Goal: Task Accomplishment & Management: Manage account settings

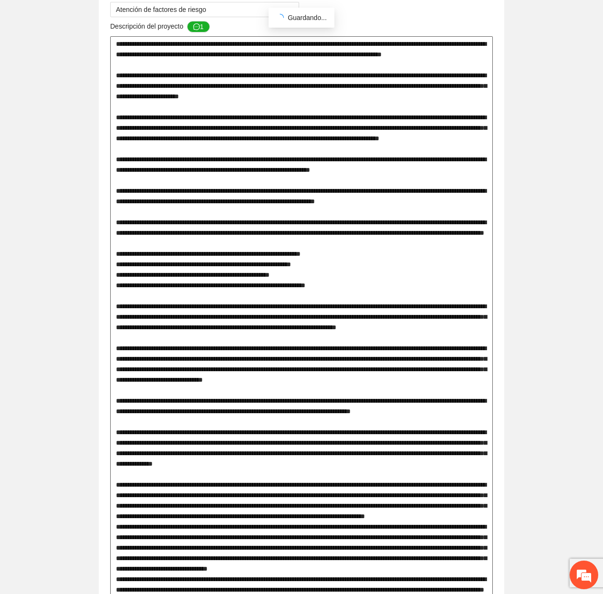
click at [330, 97] on textarea at bounding box center [301, 447] width 382 height 823
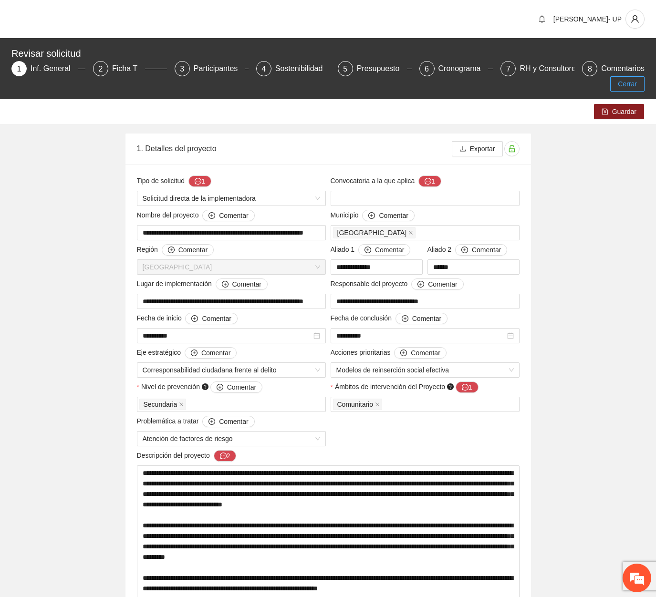
click at [616, 76] on button "Cerrar" at bounding box center [627, 83] width 34 height 15
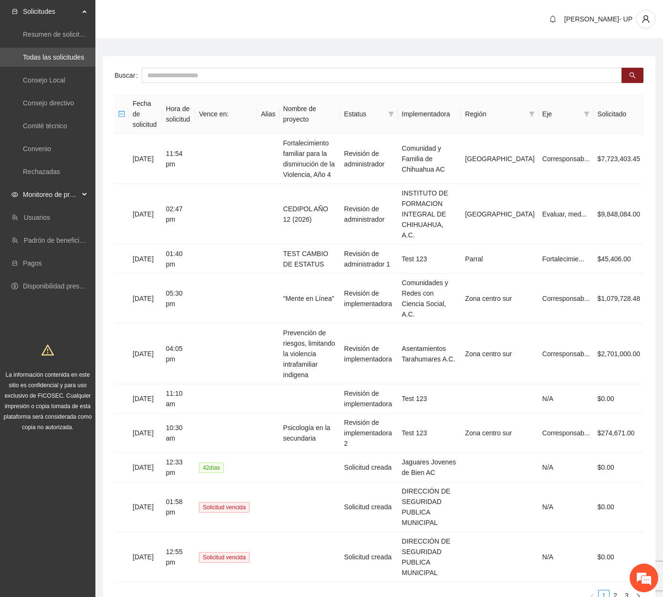
click at [53, 190] on span "Monitoreo de proyectos" at bounding box center [51, 194] width 56 height 19
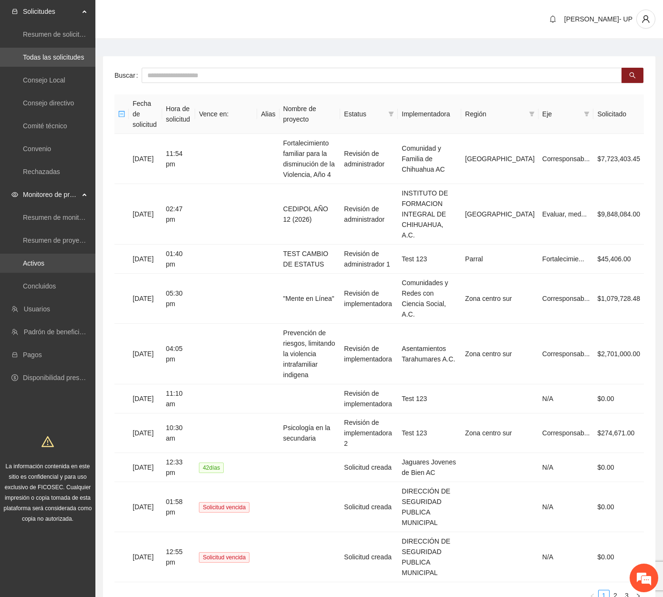
click at [40, 259] on link "Activos" at bounding box center [33, 263] width 21 height 8
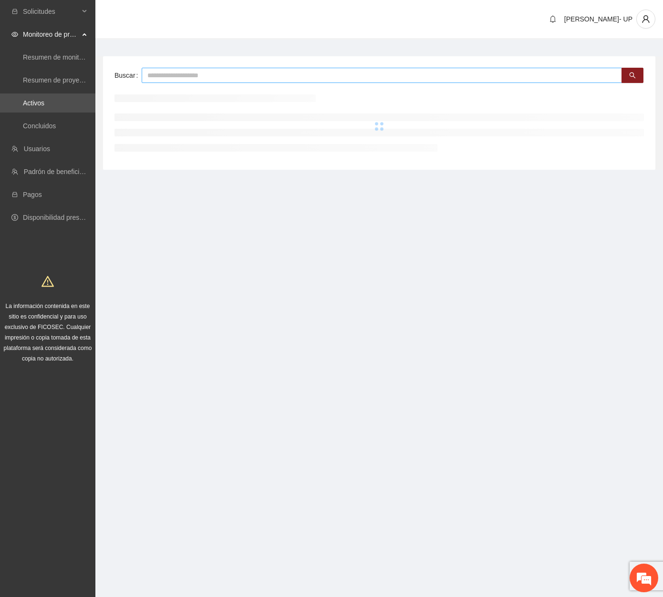
click at [194, 76] on input "text" at bounding box center [382, 75] width 480 height 15
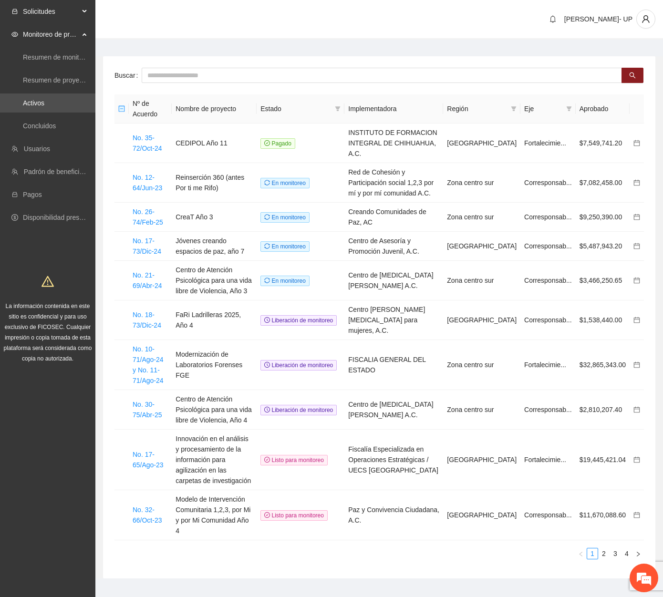
click at [36, 10] on span "Solicitudes" at bounding box center [51, 11] width 56 height 19
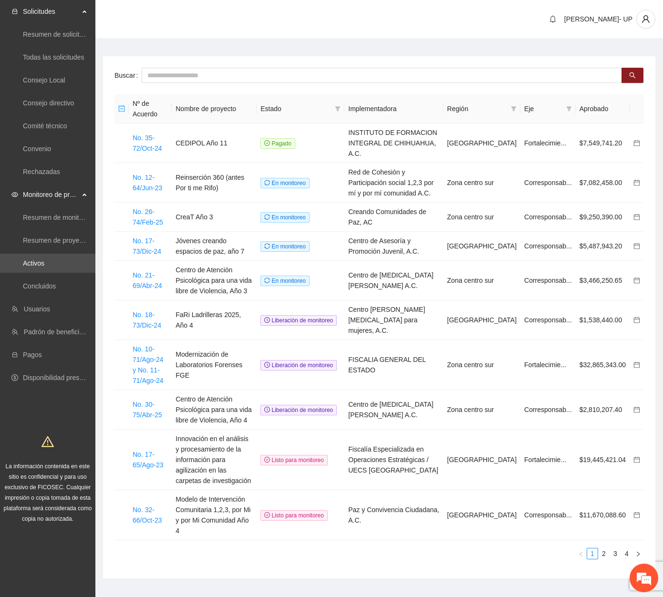
click at [47, 159] on ul "Resumen de solicitudes por aprobar Todas las solicitudes Consejo Local Consejo …" at bounding box center [47, 103] width 95 height 160
click at [45, 151] on link "Convenio" at bounding box center [37, 149] width 28 height 8
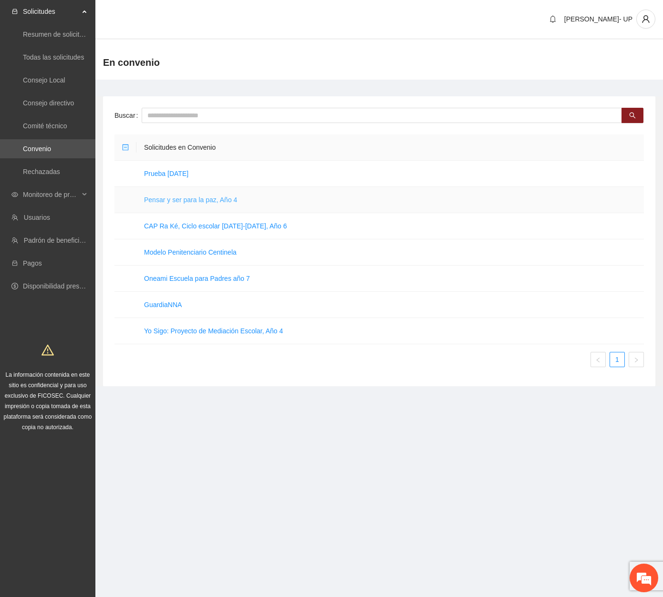
click at [204, 201] on link "Pensar y ser para la paz, Año 4" at bounding box center [190, 200] width 93 height 8
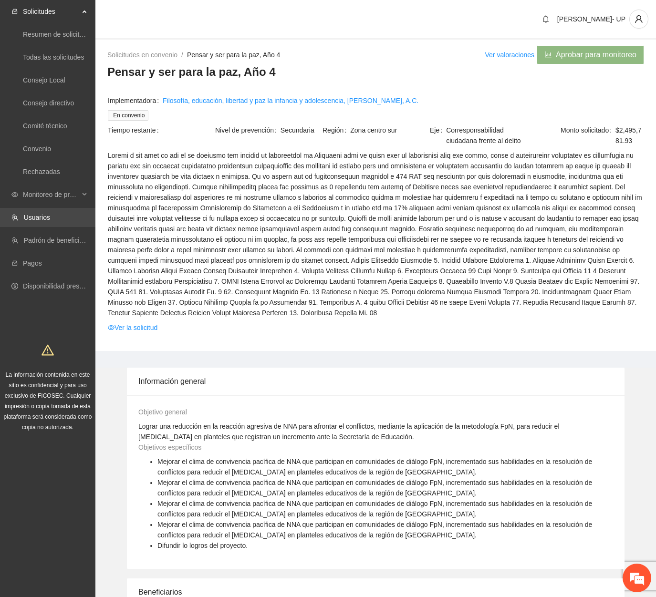
click at [28, 216] on link "Usuarios" at bounding box center [37, 218] width 26 height 8
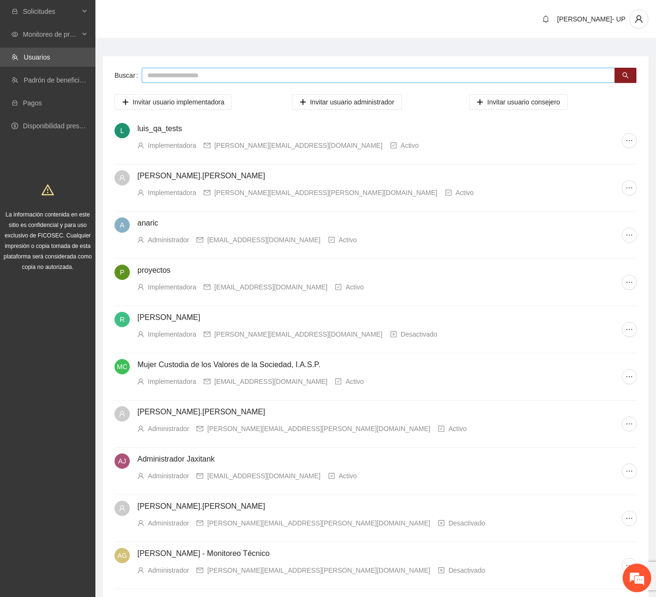
click at [171, 68] on input "text" at bounding box center [378, 75] width 473 height 15
type input "******"
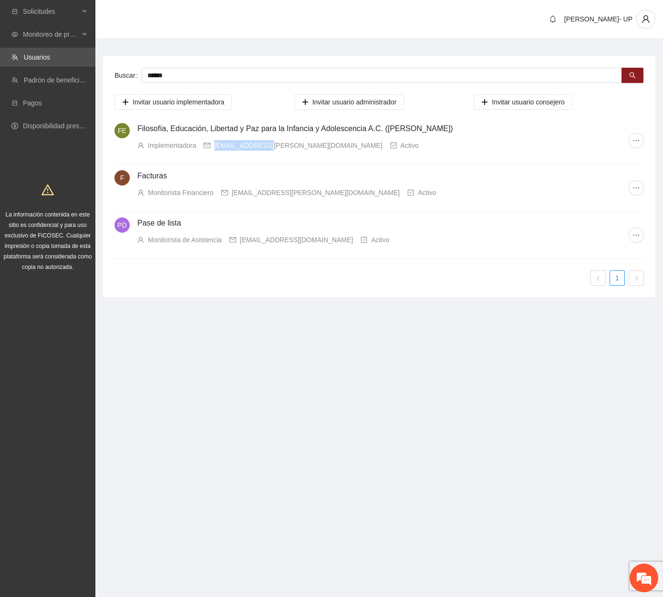
drag, startPoint x: 258, startPoint y: 148, endPoint x: 216, endPoint y: 146, distance: 42.5
click at [216, 146] on div "hola@felipa.org" at bounding box center [298, 145] width 168 height 10
copy div "hola@felipa.org"
click at [54, 6] on span "Solicitudes" at bounding box center [51, 11] width 56 height 19
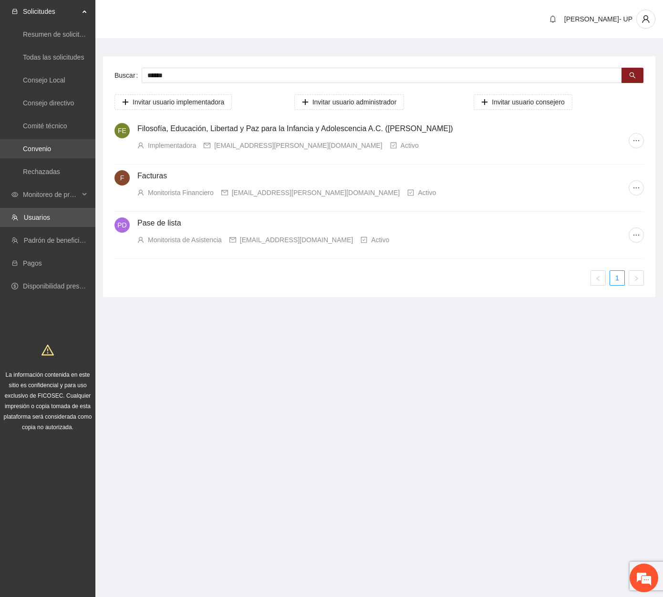
click at [51, 145] on link "Convenio" at bounding box center [37, 149] width 28 height 8
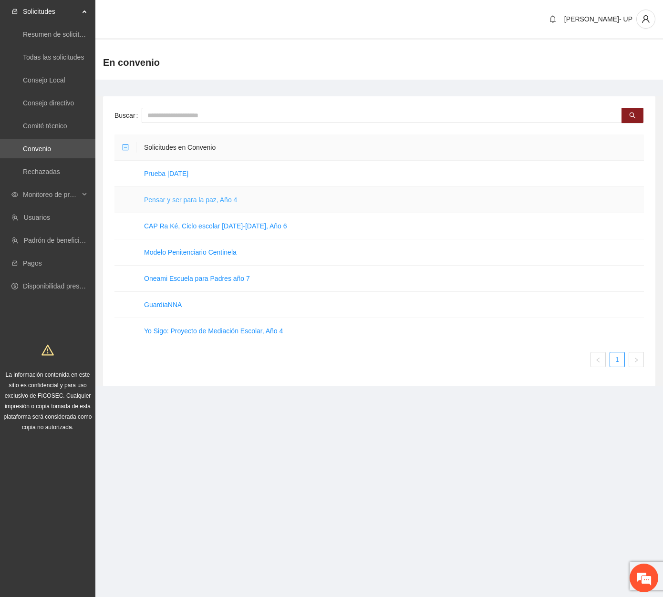
click at [171, 196] on link "Pensar y ser para la paz, Año 4" at bounding box center [190, 200] width 93 height 8
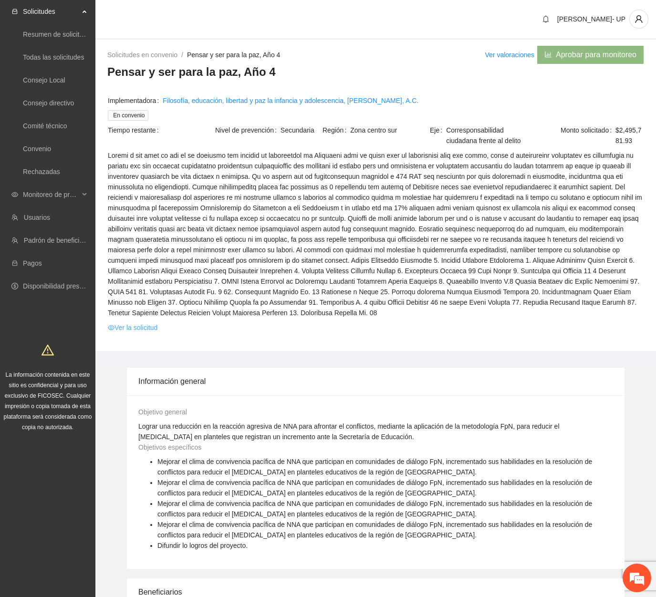
click at [121, 329] on link "Ver la solicitud" at bounding box center [133, 327] width 50 height 10
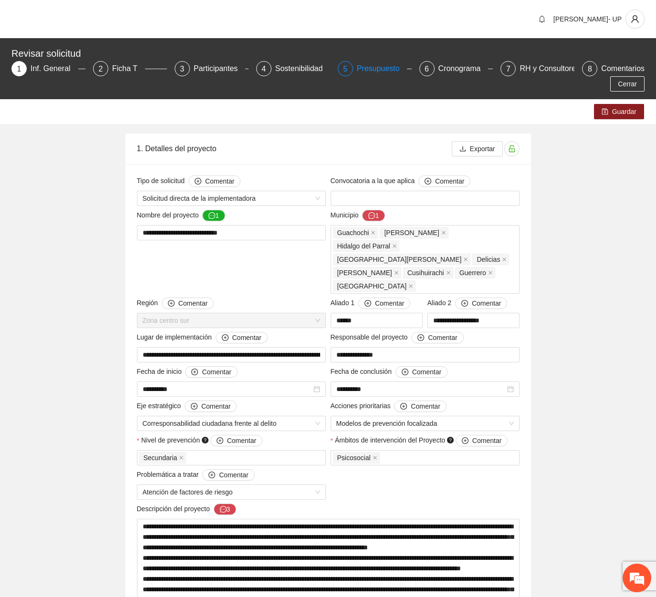
click at [357, 72] on div "Presupuesto" at bounding box center [382, 68] width 51 height 15
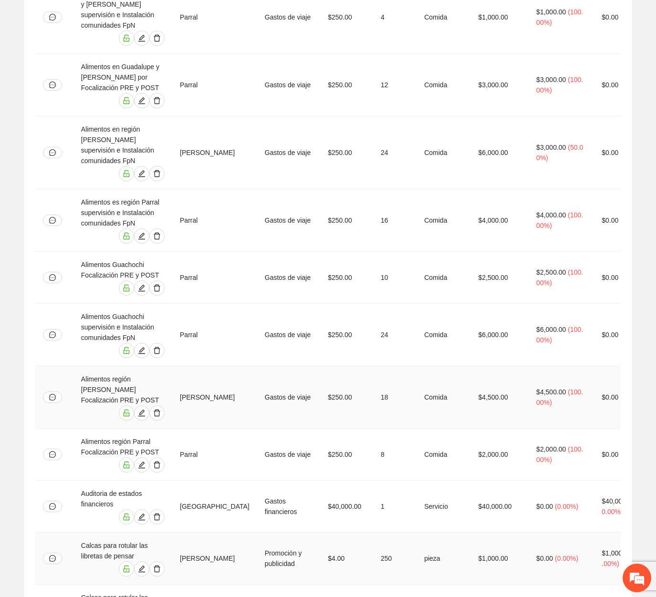
scroll to position [238, 0]
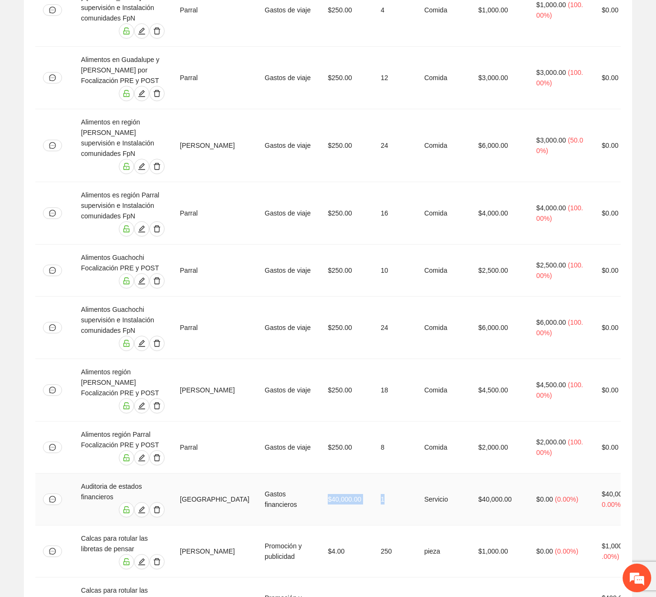
drag, startPoint x: 326, startPoint y: 419, endPoint x: 400, endPoint y: 415, distance: 74.5
click at [400, 473] on tr "Auditoria de estados financieros Chihuahua Gastos financieros $40,000.00 1 Serv…" at bounding box center [416, 499] width 763 height 52
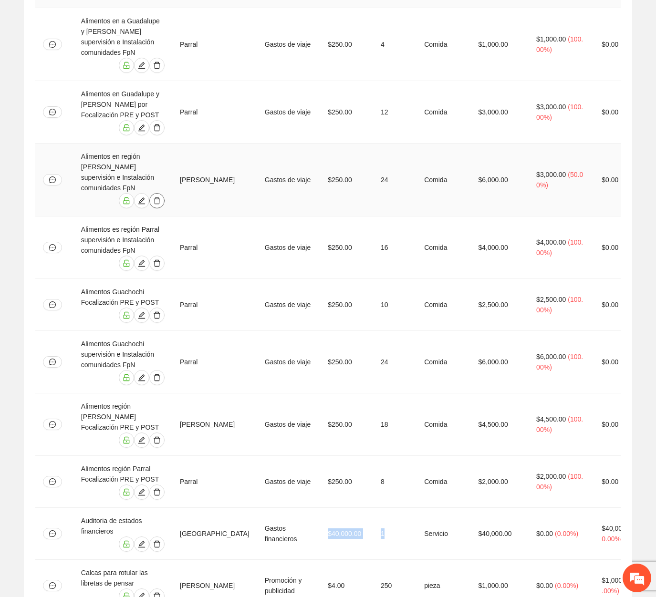
scroll to position [191, 0]
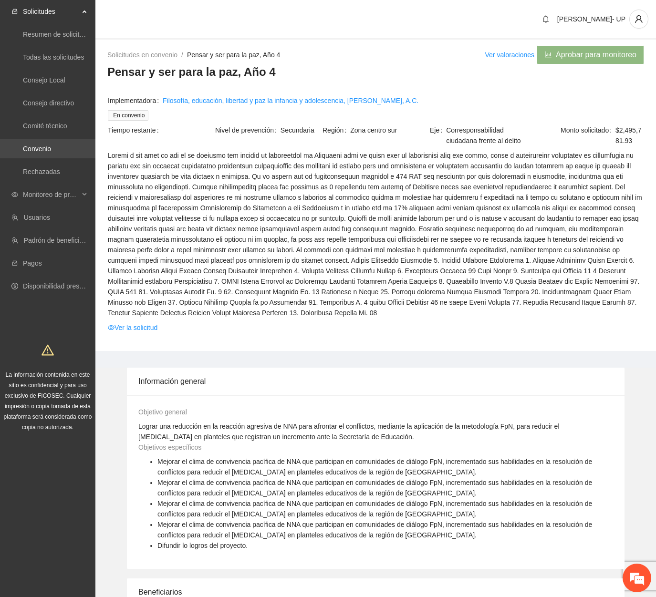
click at [51, 145] on link "Convenio" at bounding box center [37, 149] width 28 height 8
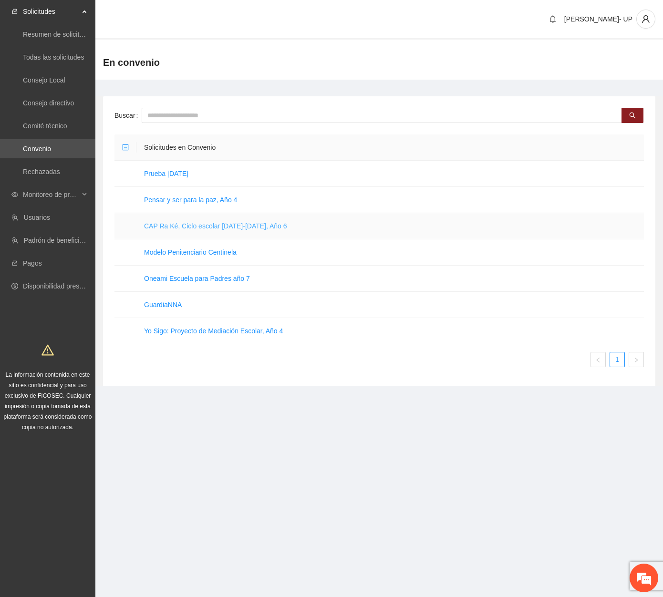
click at [158, 223] on link "CAP Ra Ké, Ciclo escolar 2025-2026, Año 6" at bounding box center [215, 226] width 143 height 8
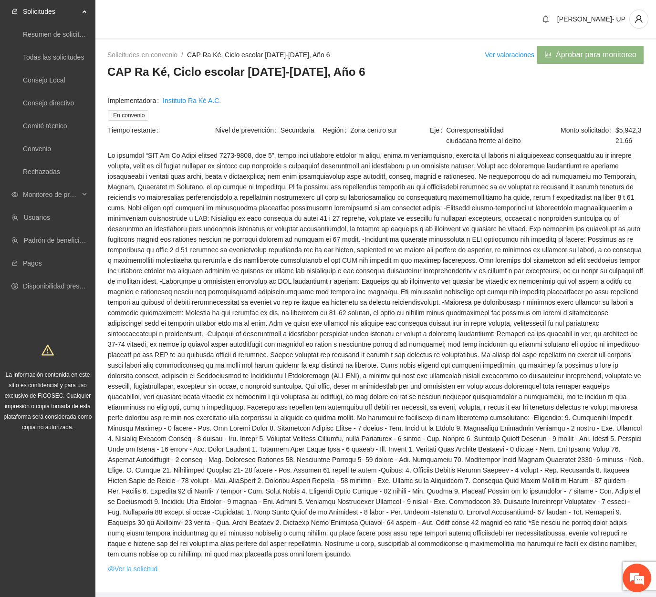
click at [147, 564] on link "Ver la solicitud" at bounding box center [133, 569] width 50 height 10
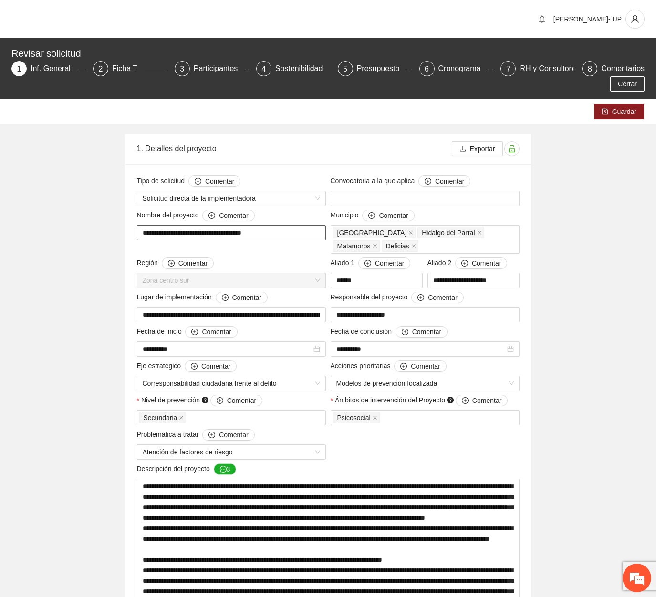
drag, startPoint x: 140, startPoint y: 217, endPoint x: 292, endPoint y: 227, distance: 152.4
click at [292, 227] on div "**********" at bounding box center [231, 232] width 194 height 44
drag, startPoint x: 369, startPoint y: 69, endPoint x: 303, endPoint y: 50, distance: 68.4
click at [369, 68] on div "Presupuesto" at bounding box center [382, 68] width 51 height 15
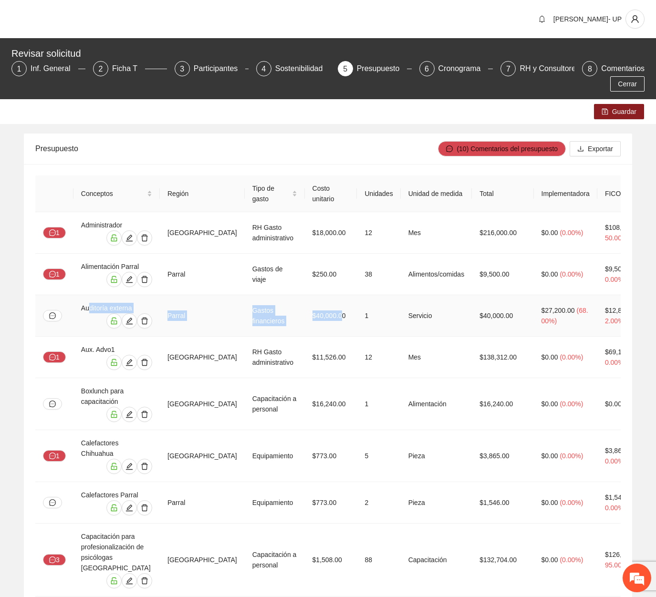
drag, startPoint x: 87, startPoint y: 288, endPoint x: 352, endPoint y: 292, distance: 264.6
click at [352, 295] on tr "Auditoría externa Parral Gastos financieros $40,000.00 1 Servicio $40,000.00 $2…" at bounding box center [416, 315] width 763 height 41
click at [617, 76] on button "Cerrar" at bounding box center [627, 83] width 34 height 15
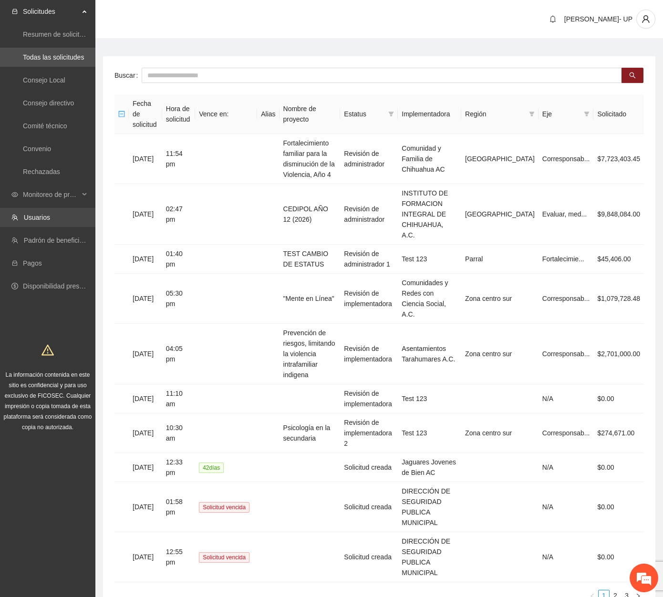
click at [41, 214] on link "Usuarios" at bounding box center [37, 218] width 26 height 8
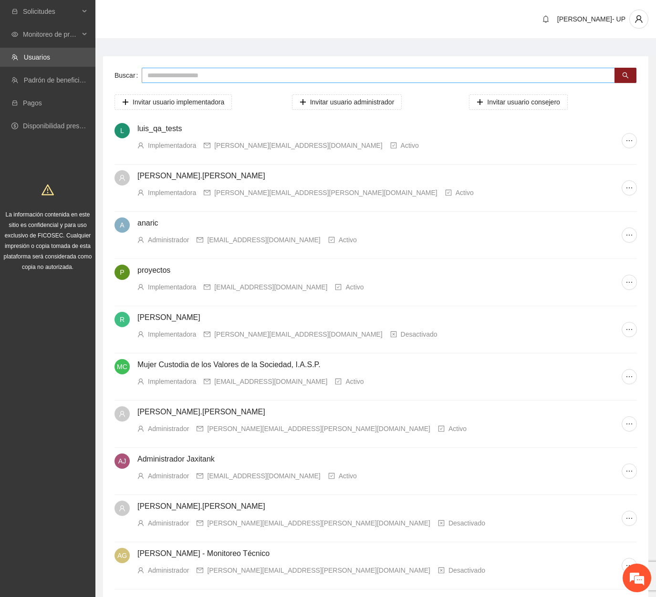
click at [165, 76] on input "text" at bounding box center [378, 75] width 473 height 15
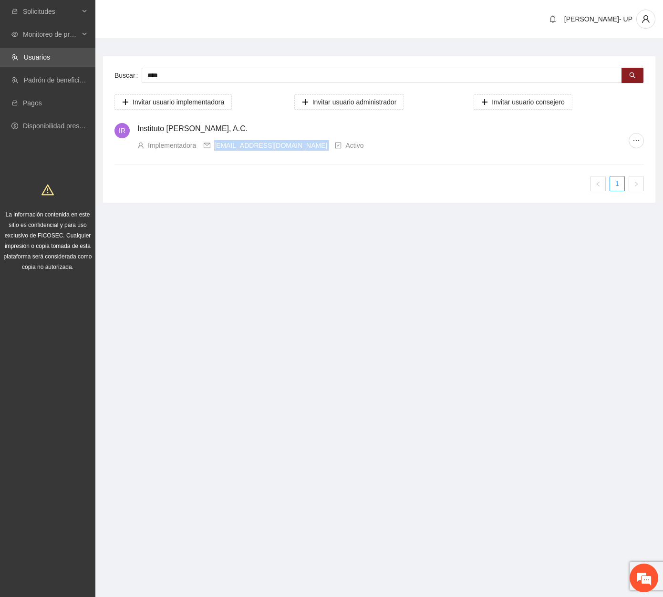
drag, startPoint x: 288, startPoint y: 146, endPoint x: 213, endPoint y: 149, distance: 75.9
click at [213, 149] on div "Implementadora rakeinstituto@gmail.com Activo" at bounding box center [382, 145] width 491 height 10
copy div "rakeinstituto@gmail.com"
drag, startPoint x: 161, startPoint y: 80, endPoint x: 129, endPoint y: 79, distance: 31.9
click at [129, 79] on div "Buscar ****" at bounding box center [378, 75] width 529 height 15
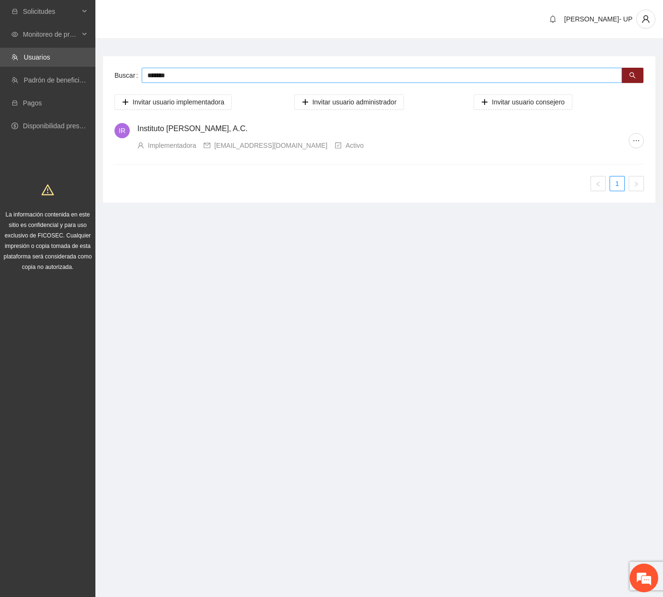
type input "*******"
drag, startPoint x: 300, startPoint y: 150, endPoint x: 212, endPoint y: 145, distance: 87.9
click at [212, 145] on div "Implementadora fundamental656@gmail.com Activo" at bounding box center [382, 145] width 491 height 10
copy div "fundamental656@gmail.com"
click at [51, 13] on span "Solicitudes" at bounding box center [51, 11] width 56 height 19
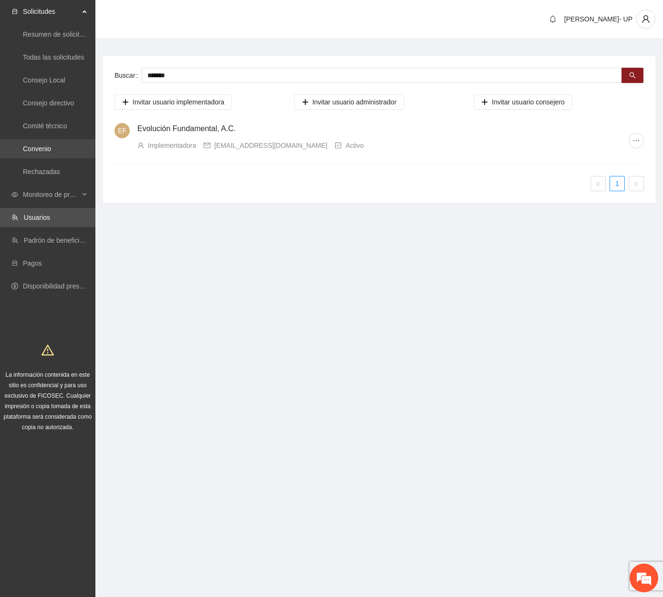
click at [47, 148] on link "Convenio" at bounding box center [37, 149] width 28 height 8
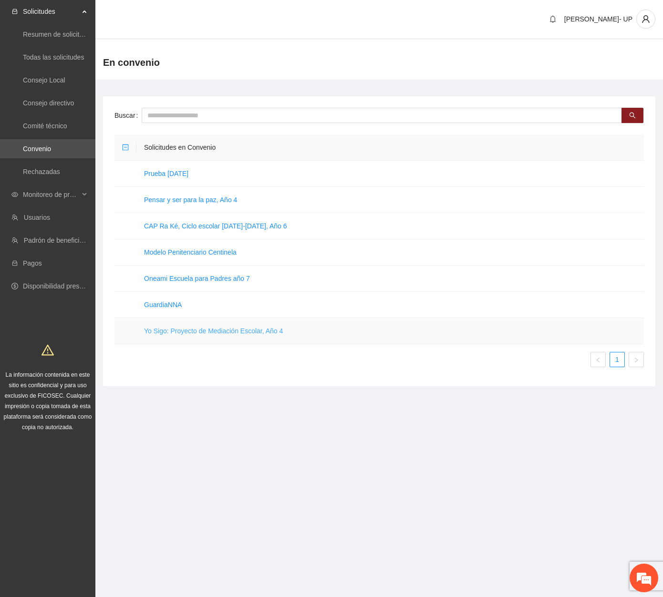
click at [216, 334] on link "Yo Sigo: Proyecto de Mediación Escolar, Año 4" at bounding box center [213, 331] width 139 height 8
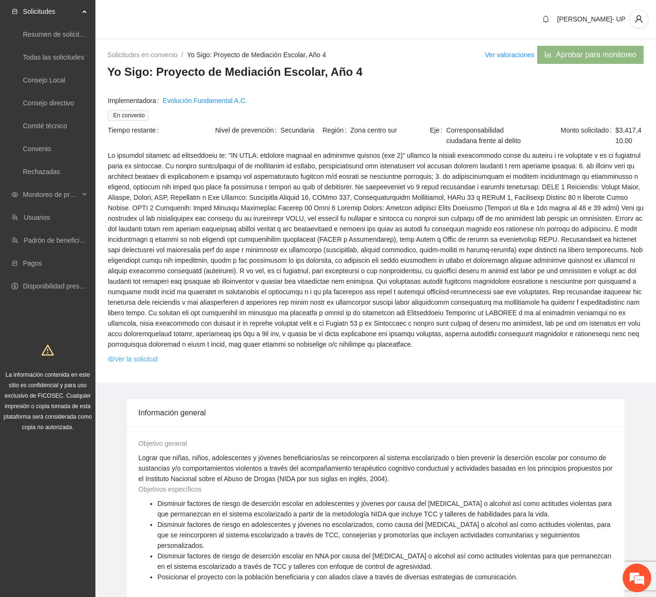
click at [131, 359] on link "Ver la solicitud" at bounding box center [133, 359] width 50 height 10
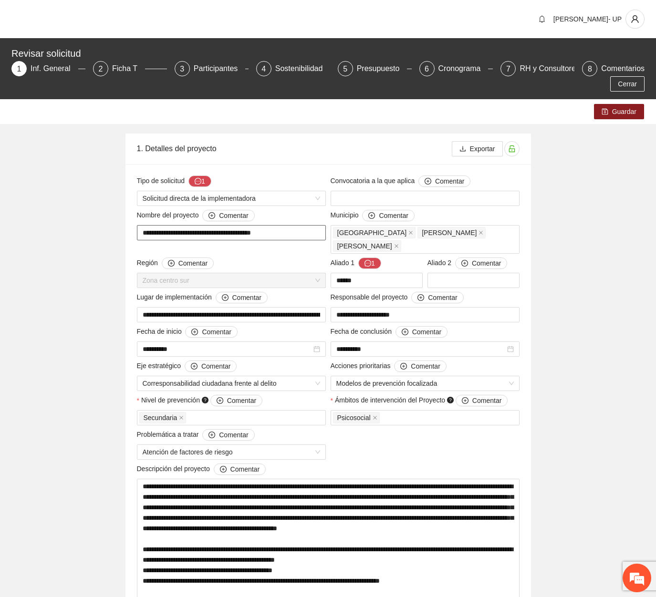
click at [281, 225] on input "**********" at bounding box center [231, 232] width 189 height 15
drag, startPoint x: 257, startPoint y: 221, endPoint x: 132, endPoint y: 223, distance: 125.4
click at [636, 79] on span "Cerrar" at bounding box center [626, 84] width 19 height 10
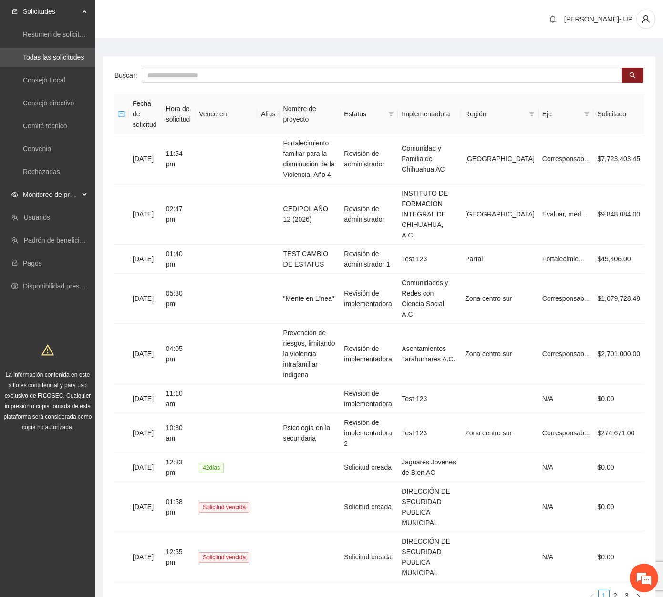
click at [52, 196] on span "Monitoreo de proyectos" at bounding box center [51, 194] width 56 height 19
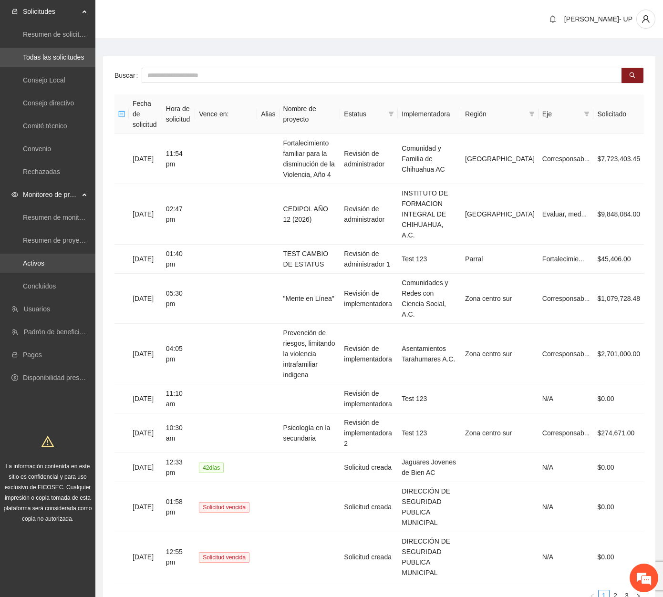
click at [44, 259] on link "Activos" at bounding box center [33, 263] width 21 height 8
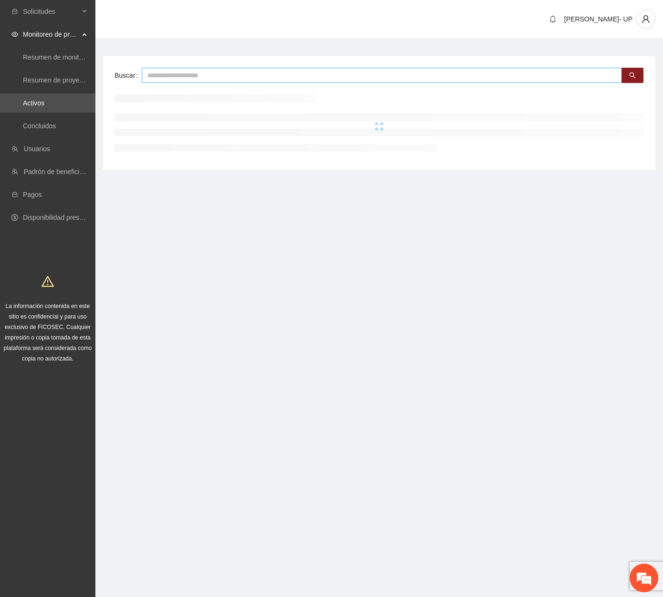
drag, startPoint x: 171, startPoint y: 82, endPoint x: 168, endPoint y: 76, distance: 6.2
click at [170, 80] on input "text" at bounding box center [382, 75] width 480 height 15
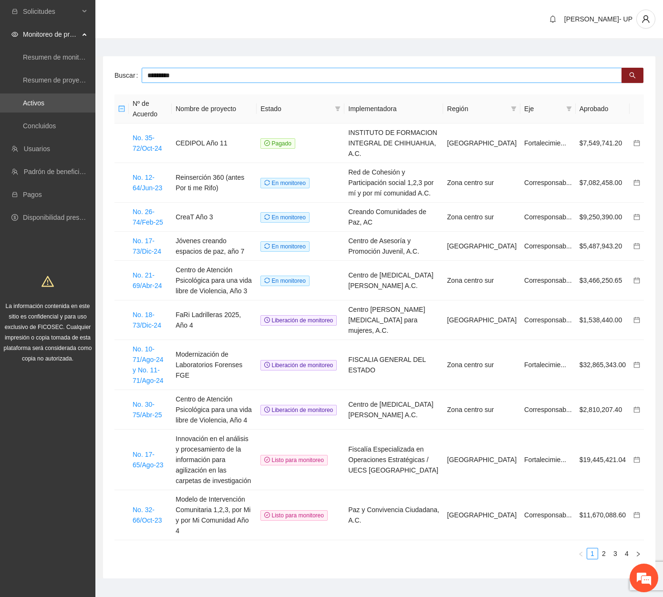
type input "*********"
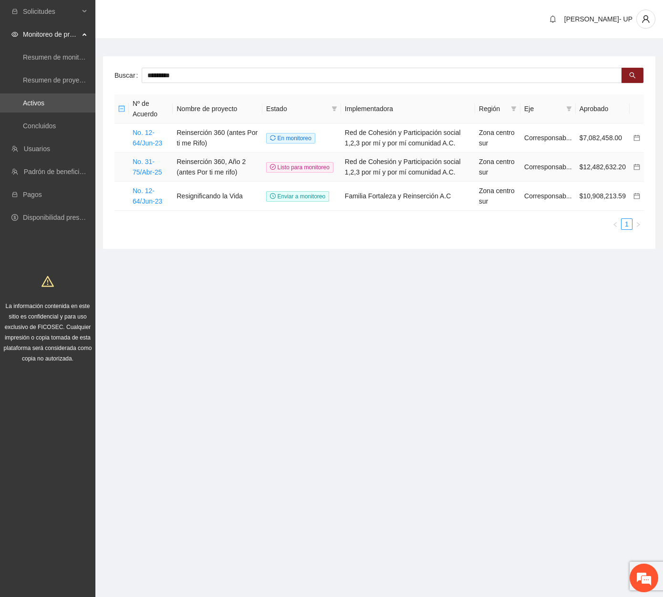
click at [146, 166] on td "No. 31-75/Abr-25" at bounding box center [151, 167] width 44 height 29
click at [149, 173] on link "No. 31-75/Abr-25" at bounding box center [147, 167] width 29 height 18
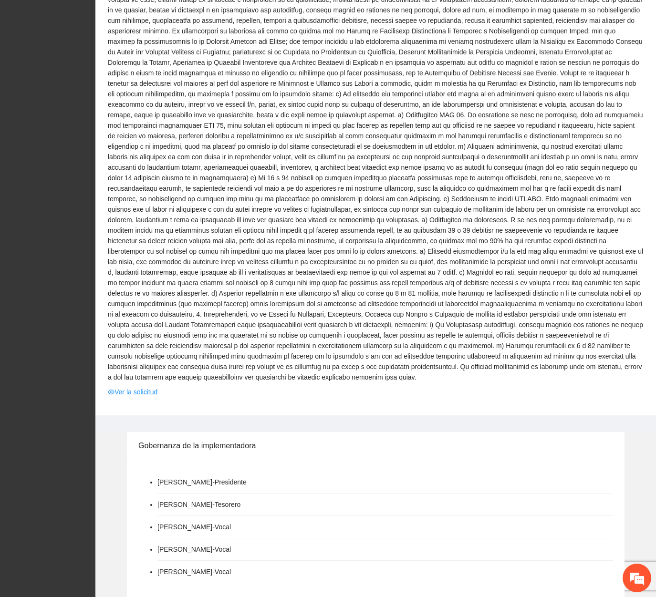
scroll to position [1001, 0]
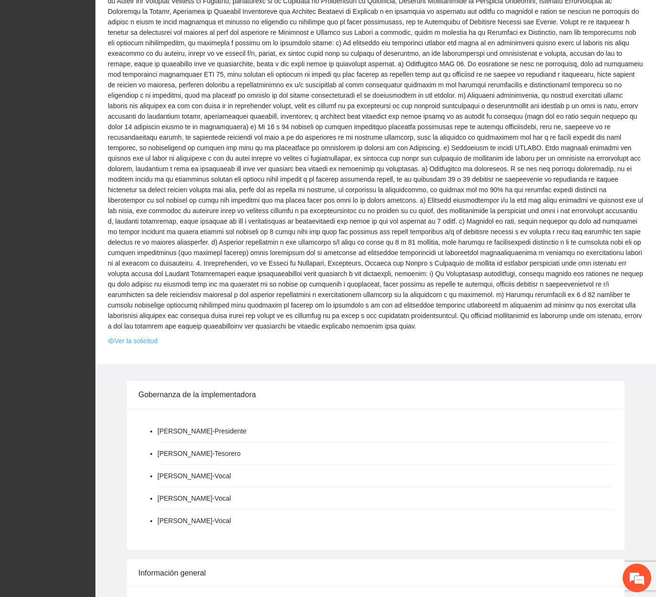
click at [113, 338] on icon "eye" at bounding box center [111, 341] width 7 height 7
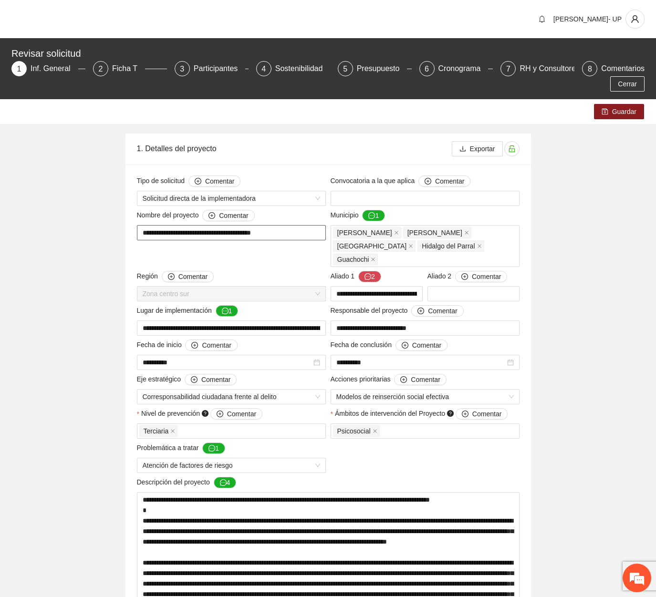
drag, startPoint x: 279, startPoint y: 220, endPoint x: 110, endPoint y: 221, distance: 169.7
click at [365, 72] on div "Presupuesto" at bounding box center [382, 68] width 51 height 15
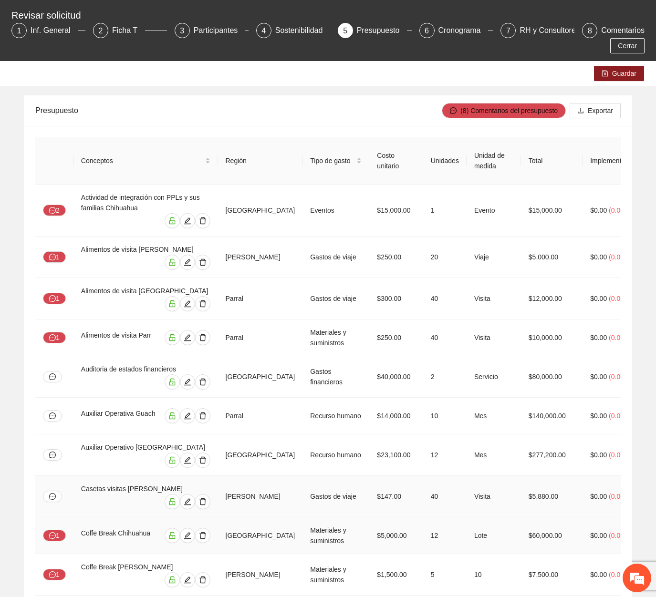
scroll to position [95, 0]
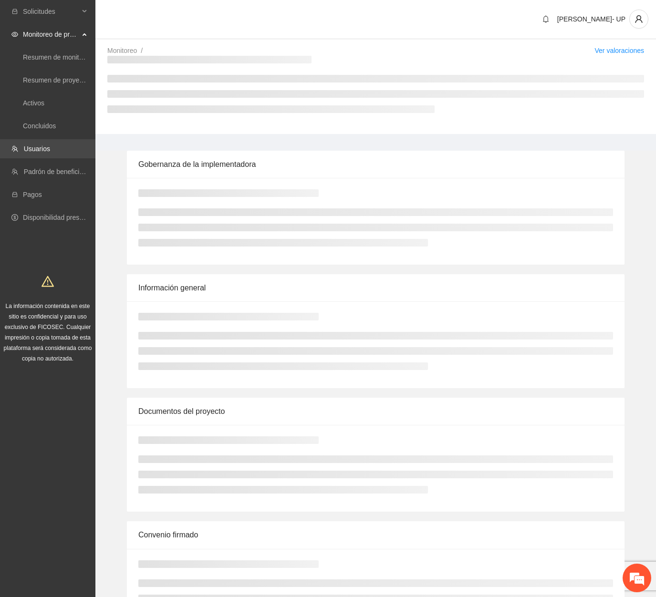
click at [50, 150] on link "Usuarios" at bounding box center [37, 149] width 26 height 8
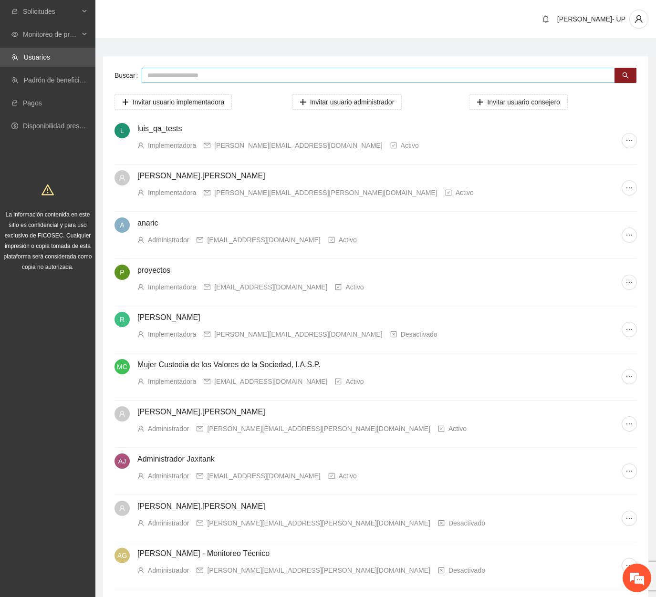
click at [177, 70] on input "text" at bounding box center [378, 75] width 473 height 15
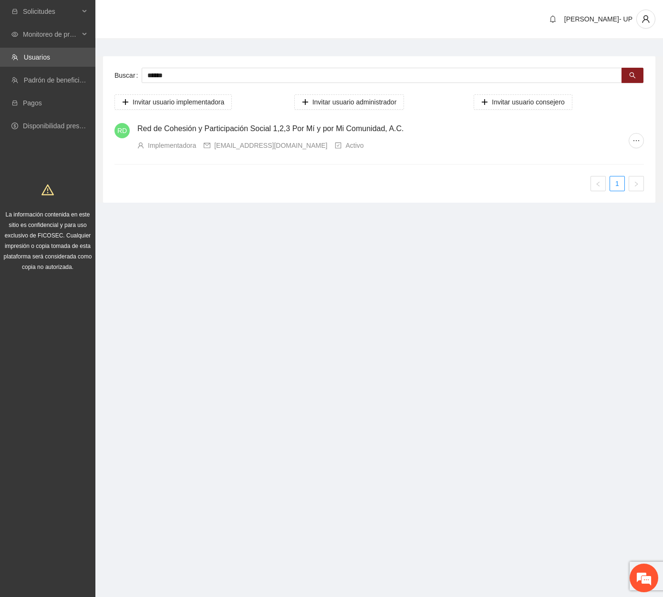
drag, startPoint x: 333, startPoint y: 145, endPoint x: 213, endPoint y: 144, distance: 120.2
click at [213, 144] on div "sistematizador4@reddecohesion123.org" at bounding box center [265, 145] width 123 height 10
copy div "sistematizador4@reddecohesion123.org"
drag, startPoint x: 175, startPoint y: 73, endPoint x: 128, endPoint y: 81, distance: 48.4
click at [128, 81] on div "Buscar ******" at bounding box center [378, 75] width 529 height 15
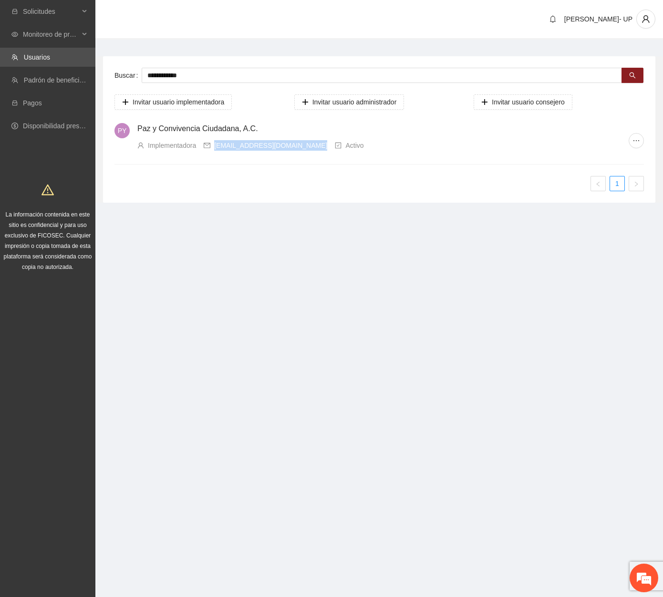
drag, startPoint x: 303, startPoint y: 147, endPoint x: 213, endPoint y: 145, distance: 90.1
click at [213, 145] on div "direccion@pazconvivencia.org" at bounding box center [265, 145] width 123 height 10
copy div "direccion@pazconvivencia.org"
drag, startPoint x: 145, startPoint y: 73, endPoint x: 124, endPoint y: 79, distance: 21.3
click at [124, 79] on div "**********" at bounding box center [378, 75] width 529 height 15
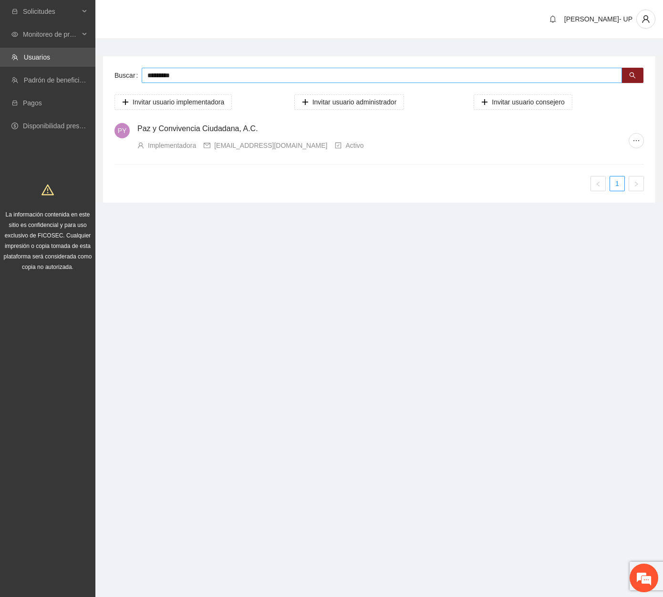
type input "*********"
drag, startPoint x: 292, startPoint y: 145, endPoint x: 215, endPoint y: 145, distance: 77.2
click at [215, 145] on div "Implementadora orquestadepaz2025@gmail.com Activo" at bounding box center [382, 145] width 491 height 10
copy div "orquestadepaz2025@gmail.com"
click at [302, 185] on ul "1" at bounding box center [378, 183] width 529 height 15
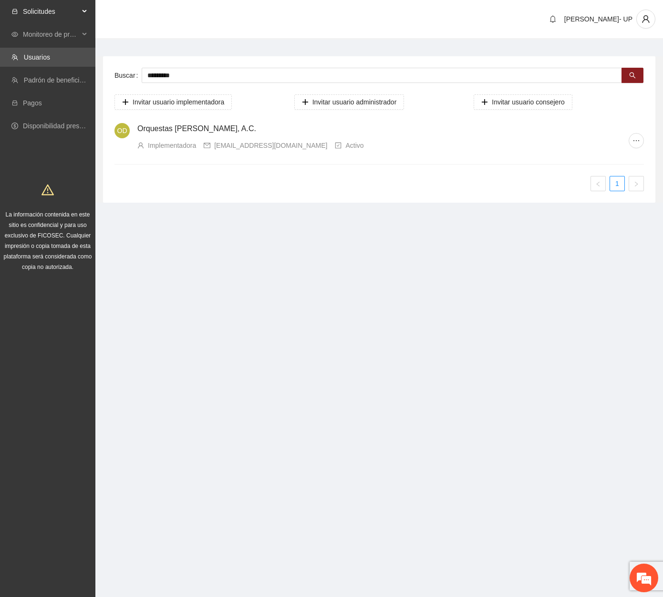
click at [40, 8] on span "Solicitudes" at bounding box center [51, 11] width 56 height 19
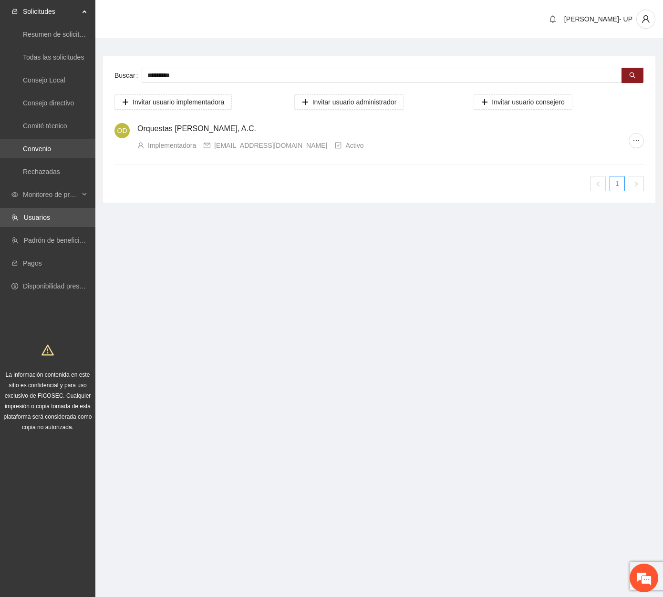
click at [51, 147] on link "Convenio" at bounding box center [37, 149] width 28 height 8
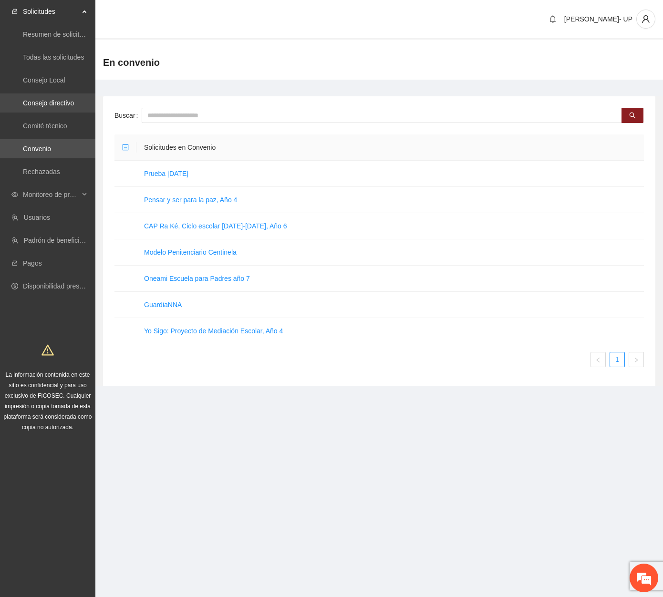
click at [63, 99] on link "Consejo directivo" at bounding box center [48, 103] width 51 height 8
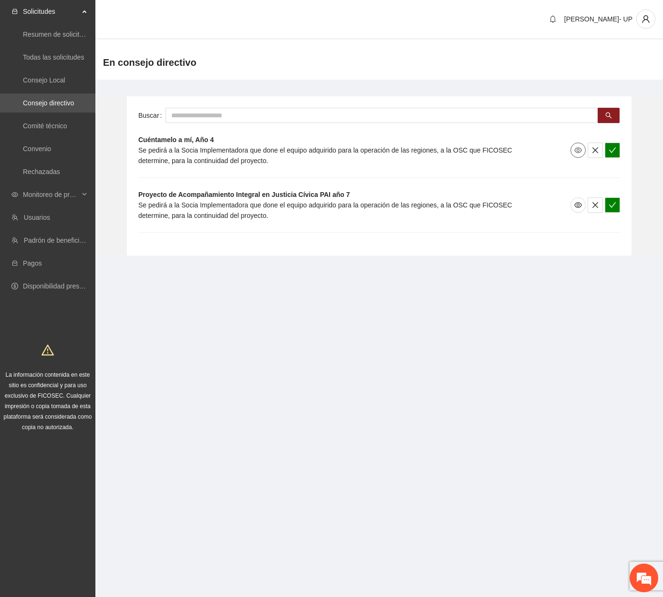
click at [576, 153] on icon "eye" at bounding box center [578, 150] width 8 height 8
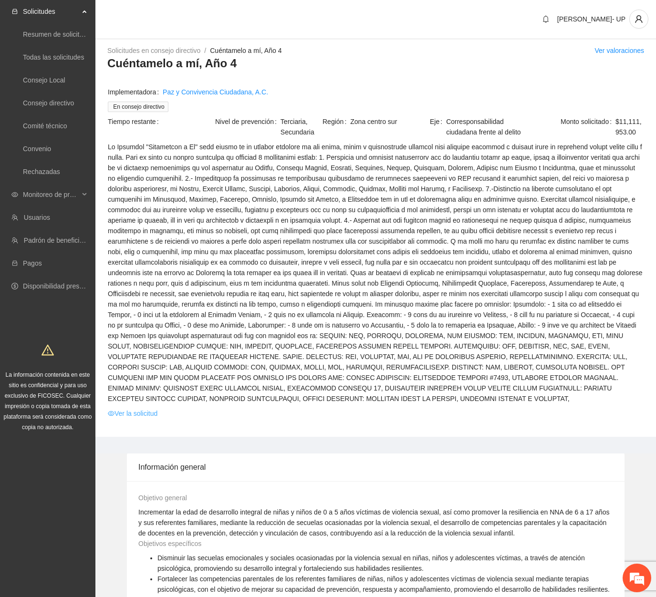
click at [153, 408] on link "Ver la solicitud" at bounding box center [133, 413] width 50 height 10
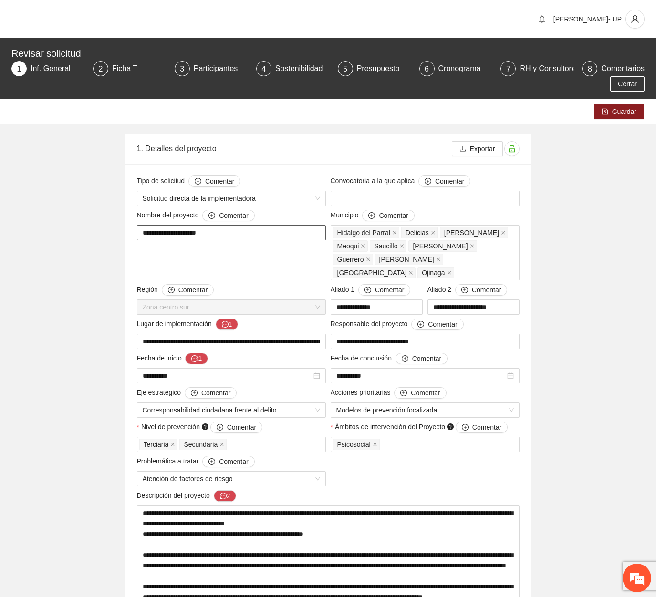
drag, startPoint x: 233, startPoint y: 217, endPoint x: 120, endPoint y: 214, distance: 113.0
click at [366, 70] on div "Presupuesto" at bounding box center [382, 68] width 51 height 15
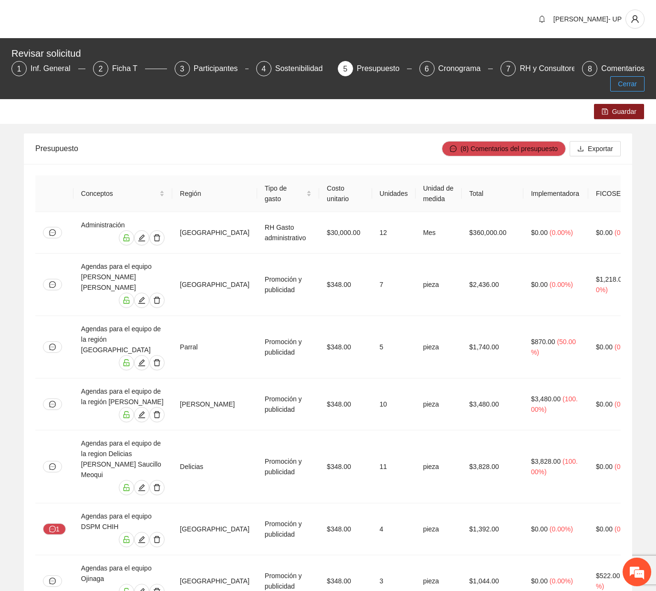
click at [633, 79] on span "Cerrar" at bounding box center [626, 84] width 19 height 10
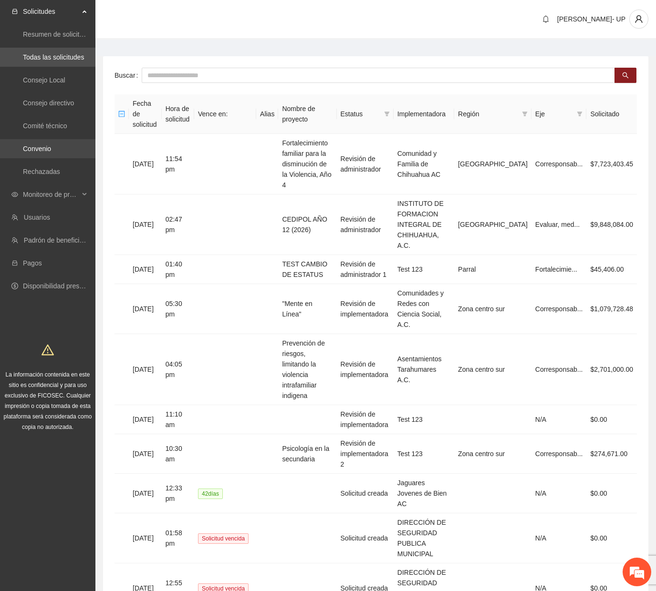
click at [45, 149] on link "Convenio" at bounding box center [37, 149] width 28 height 8
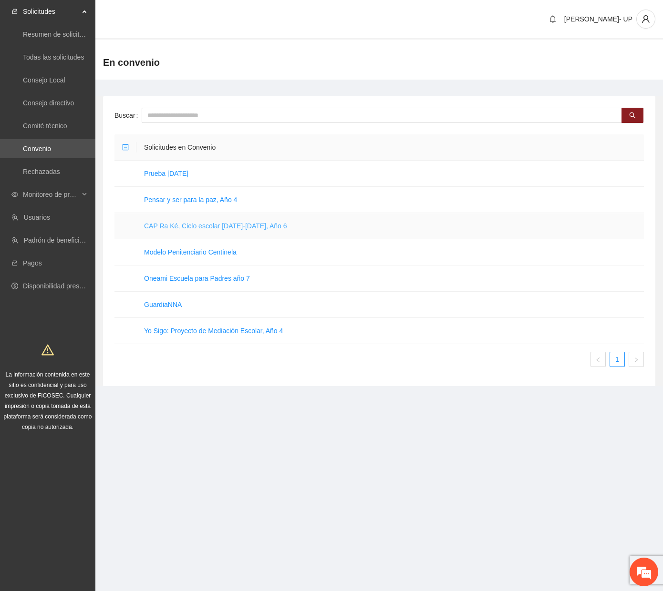
click at [218, 222] on link "CAP Ra Ké, Ciclo escolar 2025-2026, Año 6" at bounding box center [215, 226] width 143 height 8
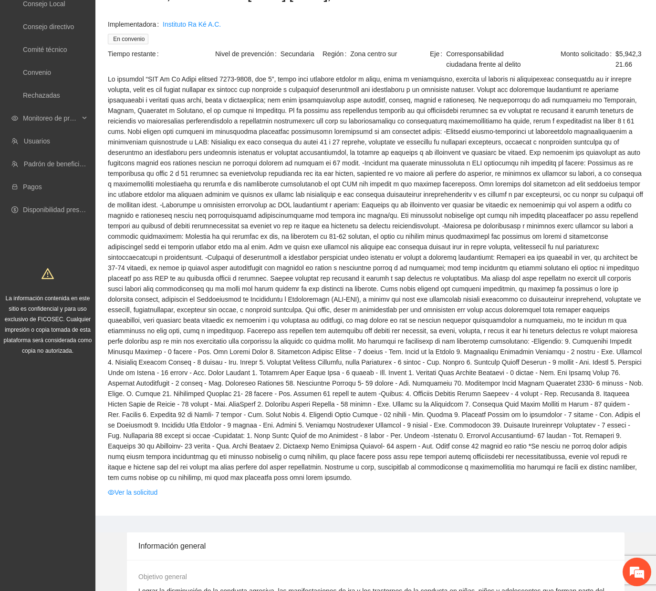
scroll to position [191, 0]
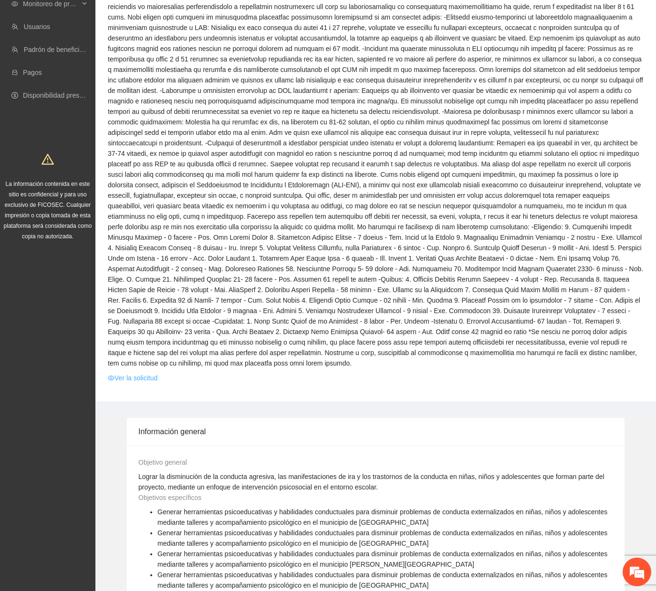
click at [140, 373] on link "Ver la solicitud" at bounding box center [133, 378] width 50 height 10
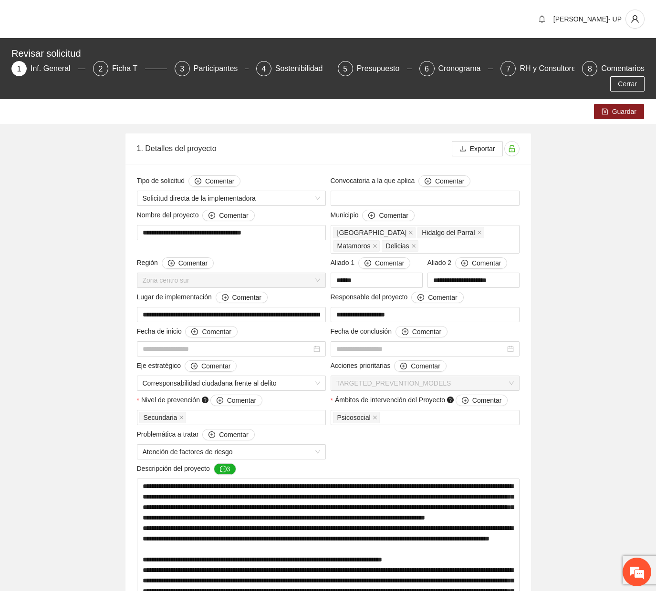
type input "**********"
click at [220, 99] on div "Guardar" at bounding box center [328, 111] width 656 height 25
click at [519, 72] on div "RH y Consultores" at bounding box center [552, 68] width 67 height 15
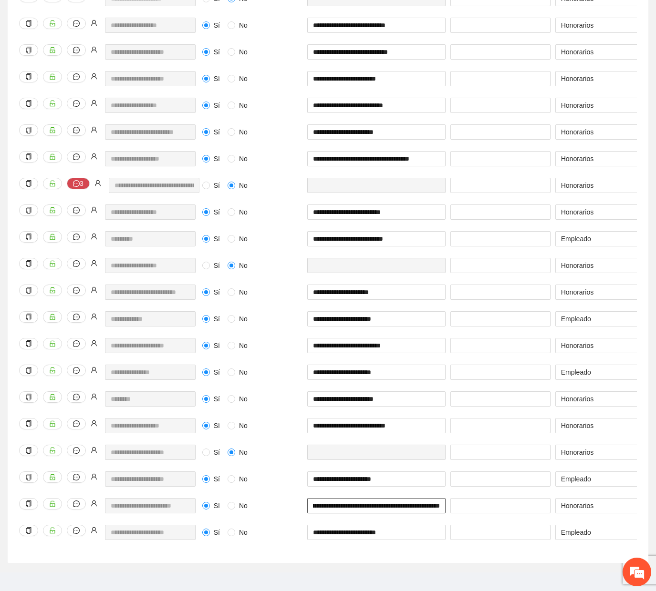
scroll to position [0, 59]
drag, startPoint x: 407, startPoint y: 491, endPoint x: 439, endPoint y: 499, distance: 33.4
click at [439, 499] on div "**********" at bounding box center [376, 511] width 143 height 27
click at [286, 367] on div "Sí No" at bounding box center [252, 378] width 105 height 27
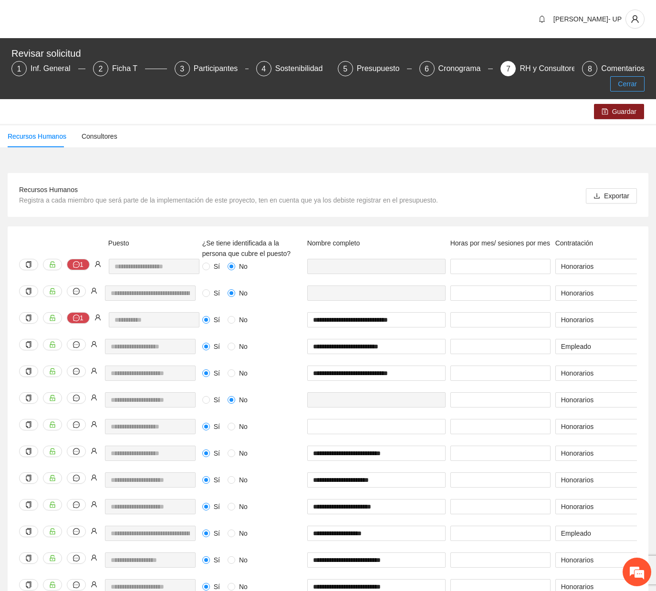
click at [616, 76] on button "Cerrar" at bounding box center [627, 83] width 34 height 15
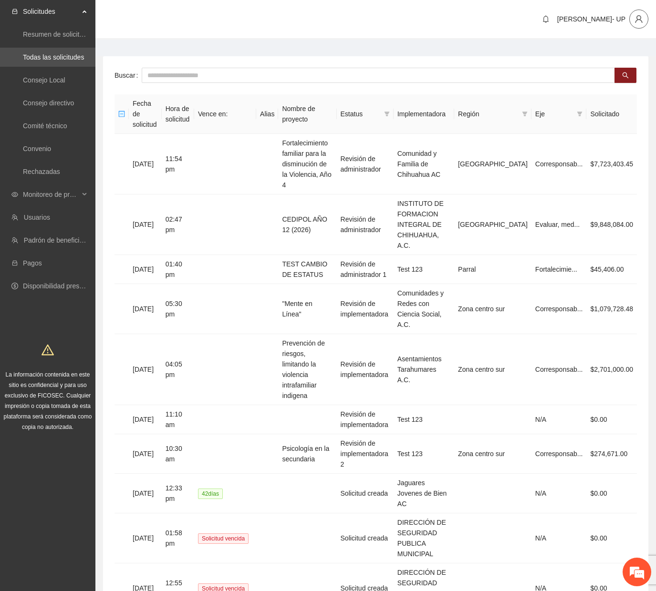
click at [630, 21] on span "user" at bounding box center [638, 19] width 18 height 9
click at [617, 61] on li "Cerrar sesión" at bounding box center [614, 55] width 72 height 15
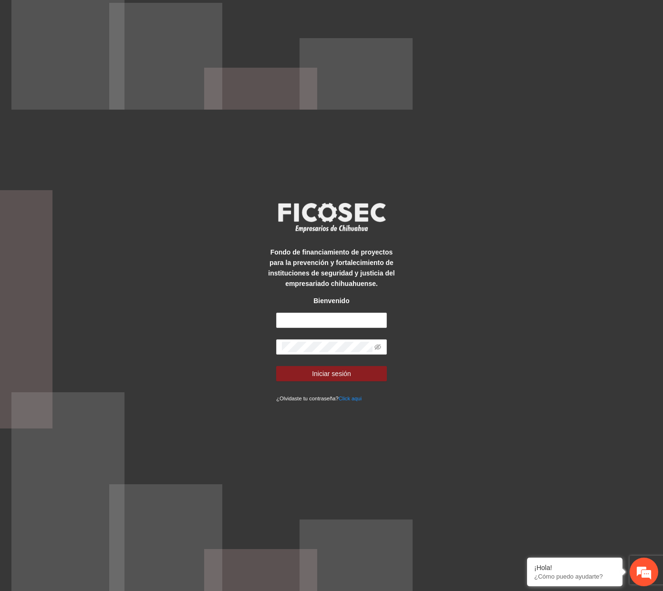
click at [143, 251] on div "Fondo de financiamiento de proyectos para la prevención y fortalecimiento de in…" at bounding box center [331, 295] width 663 height 591
click at [138, 154] on div "Fondo de financiamiento de proyectos para la prevención y fortalecimiento de in…" at bounding box center [331, 295] width 663 height 591
click at [198, 247] on div "Fondo de financiamiento de proyectos para la prevención y fortalecimiento de in…" at bounding box center [331, 295] width 663 height 591
